Goal: Information Seeking & Learning: Learn about a topic

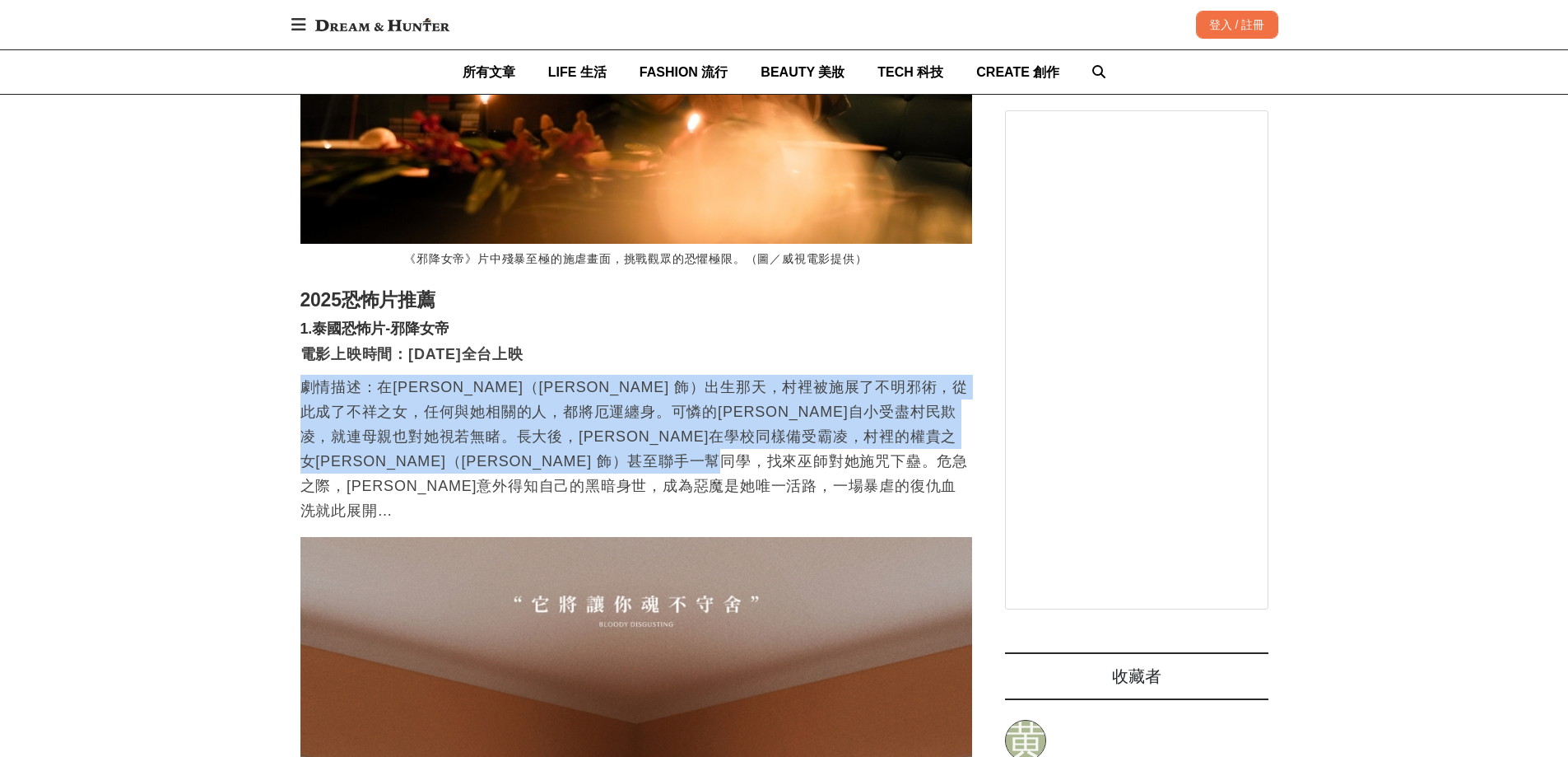
drag, startPoint x: 307, startPoint y: 417, endPoint x: 956, endPoint y: 519, distance: 657.0
click at [956, 519] on p "劇情描述：在[PERSON_NAME]（[PERSON_NAME] 飾）出生那天，村裡被施展了不明邪術，從此成了不祥之女，任何與她相關的人，都將厄運纏身。可憐…" at bounding box center [636, 449] width 672 height 148
click at [936, 517] on p "劇情描述：在[PERSON_NAME]（[PERSON_NAME] 飾）出生那天，村裡被施展了不明邪術，從此成了不祥之女，任何與她相關的人，都將厄運纏身。可憐…" at bounding box center [636, 449] width 672 height 148
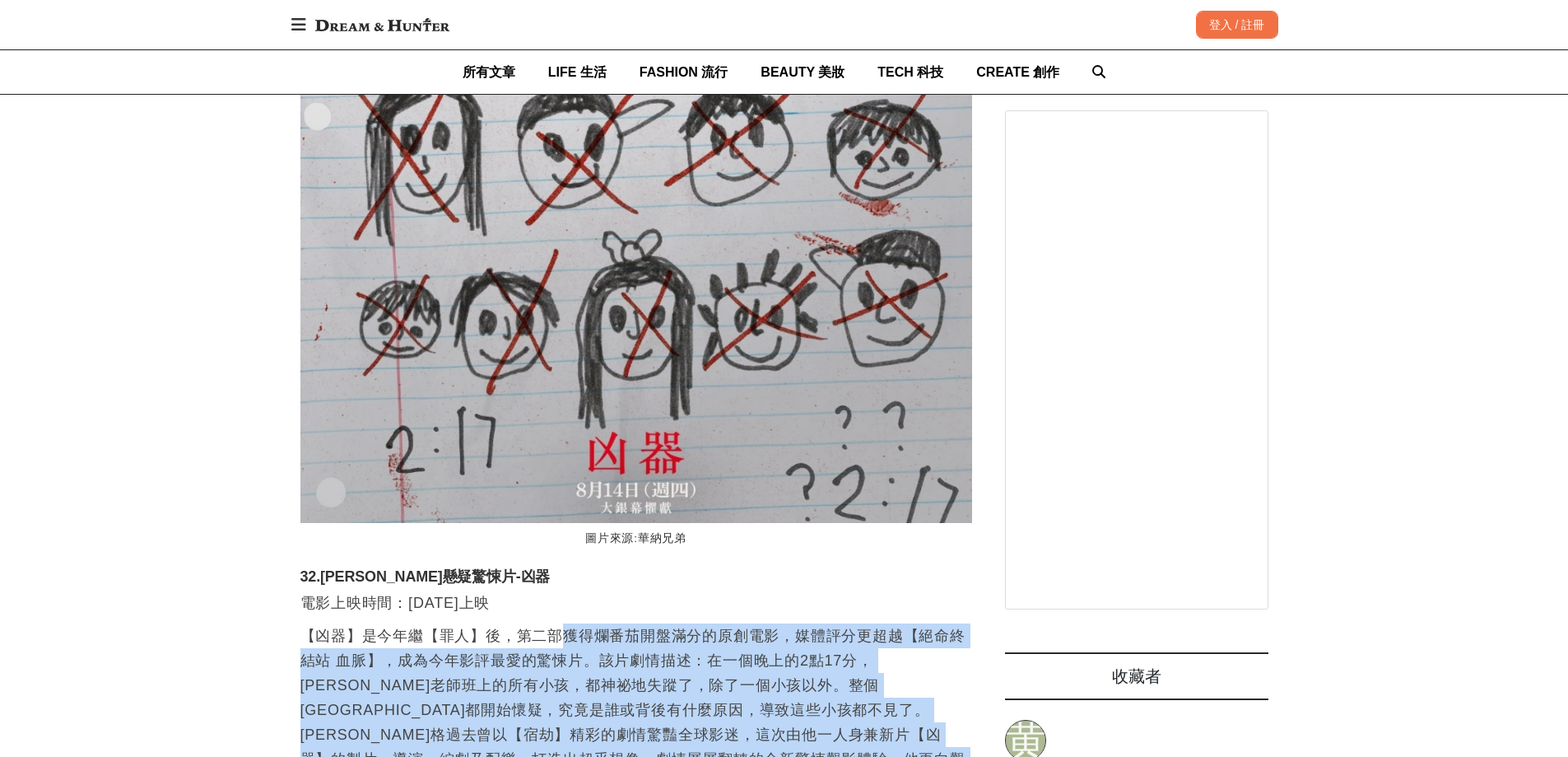
drag, startPoint x: 556, startPoint y: 176, endPoint x: 746, endPoint y: 320, distance: 238.4
click at [746, 623] on p "【凶器】是今年繼【罪人】後，第二部獲得爛番茄開盤滿分的原創電影，媒體評分更超越【絕命終結站 血脈】，成為今年影評最愛的驚悚片。該片劇情描述：在一個晚上的2點1…" at bounding box center [636, 722] width 672 height 198
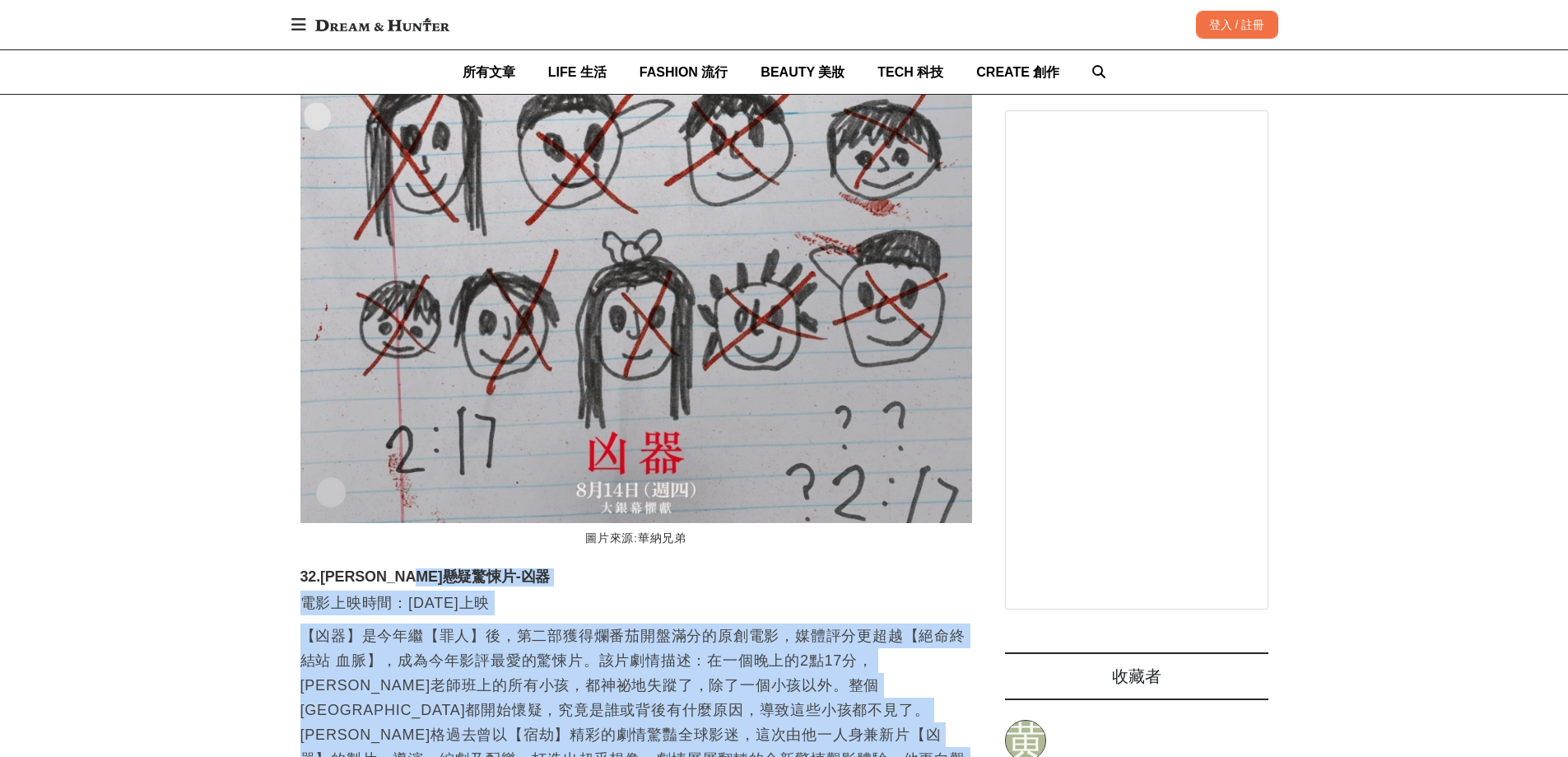
drag, startPoint x: 737, startPoint y: 321, endPoint x: 744, endPoint y: 121, distance: 200.1
click at [825, 623] on p "【凶器】是今年繼【罪人】後，第二部獲得爛番茄開盤滿分的原創電影，媒體評分更超越【絕命終結站 血脈】，成為今年影評最愛的驚悚片。該片劇情描述：在一個晚上的2點1…" at bounding box center [636, 722] width 672 height 198
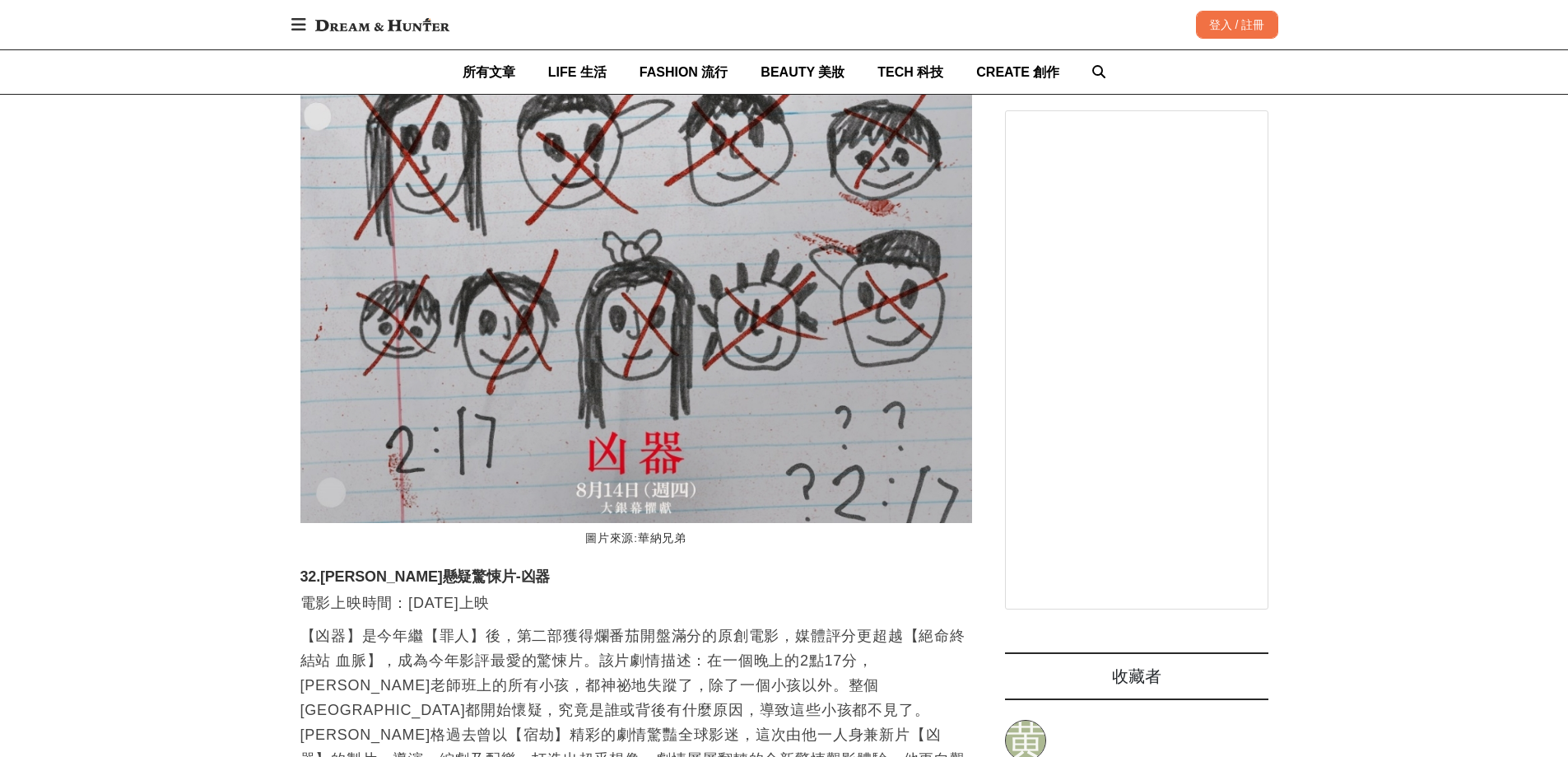
click at [771, 623] on p "【凶器】是今年繼【罪人】後，第二部獲得爛番茄開盤滿分的原創電影，媒體評分更超越【絕命終結站 血脈】，成為今年影評最愛的驚悚片。該片劇情描述：在一個晚上的2點1…" at bounding box center [636, 722] width 672 height 198
